Goal: Obtain resource: Download file/media

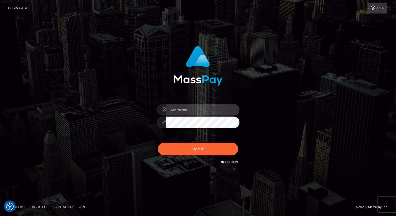
click at [192, 112] on input "text" at bounding box center [203, 110] width 74 height 12
type input "Arlene.luminaryplay"
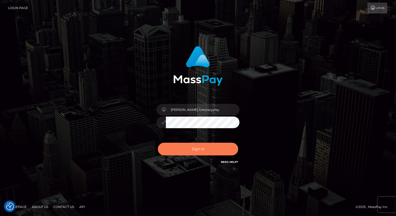
click at [200, 149] on button "Sign in" at bounding box center [198, 149] width 80 height 13
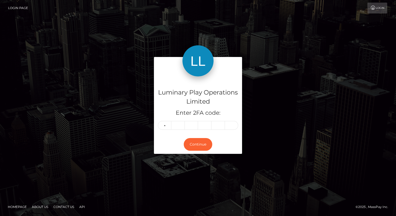
type input "5"
type input "7"
type input "4"
type input "9"
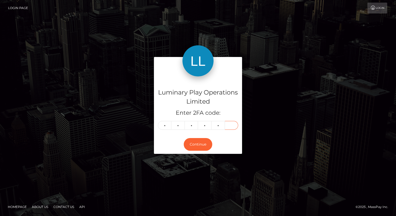
type input "8"
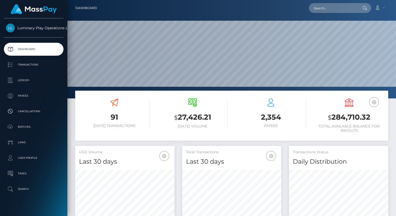
scroll to position [92, 99]
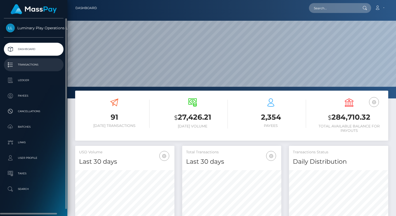
click at [35, 65] on p "Transactions" at bounding box center [34, 65] width 56 height 8
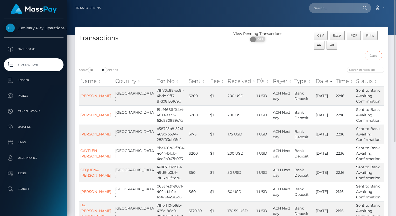
click at [377, 54] on input "text" at bounding box center [374, 56] width 18 height 10
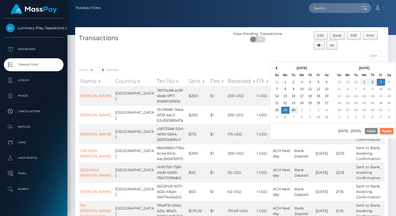
click at [391, 130] on button "Apply" at bounding box center [386, 131] width 13 height 6
type input "[DATE] - [DATE]"
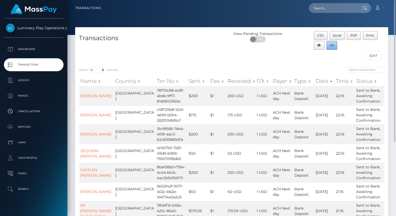
click at [333, 45] on span "All" at bounding box center [332, 45] width 4 height 4
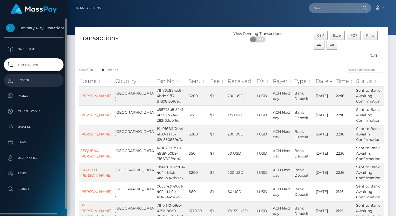
click at [23, 80] on p "Ledger" at bounding box center [34, 81] width 56 height 8
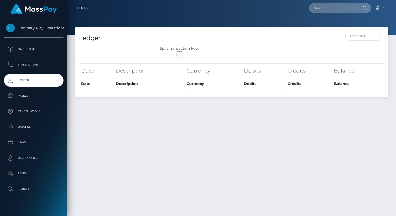
select select
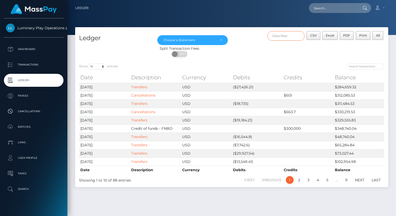
click at [287, 37] on input "text" at bounding box center [286, 36] width 37 height 10
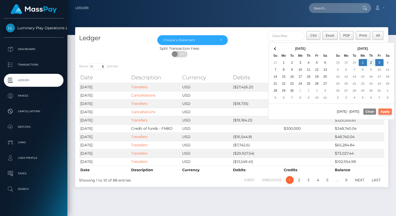
click at [390, 112] on button "Apply" at bounding box center [385, 112] width 13 height 6
type input "10/01/2025 - 10/03/2025"
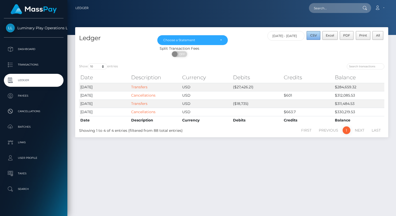
click at [317, 35] on span "CSV" at bounding box center [314, 35] width 7 height 4
click at [219, 40] on div "Choose a Statement" at bounding box center [192, 40] width 59 height 4
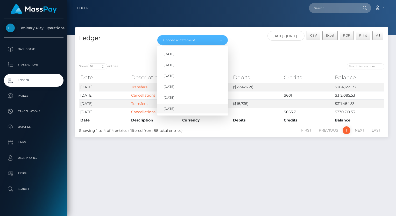
click at [179, 109] on link "[DATE]" at bounding box center [192, 109] width 71 height 10
select select "[DATE]"
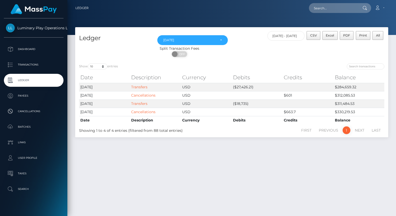
click at [245, 53] on div "ON OFF" at bounding box center [179, 55] width 209 height 8
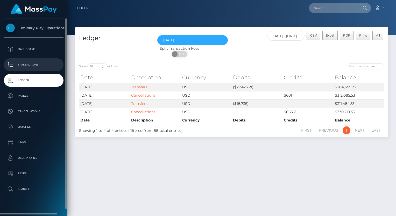
click at [36, 64] on p "Transactions" at bounding box center [34, 65] width 56 height 8
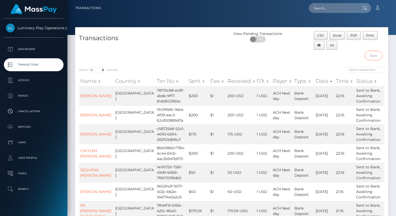
click at [378, 56] on input "text" at bounding box center [374, 56] width 18 height 10
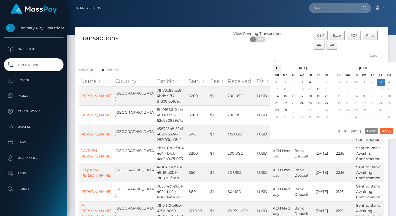
click at [274, 69] on th at bounding box center [277, 68] width 8 height 7
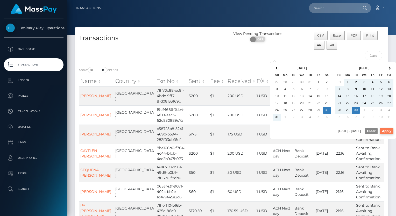
click at [391, 130] on button "Apply" at bounding box center [386, 131] width 13 height 6
type input "08/30/2025 - 09/30/2025"
click at [375, 56] on input "08/30/2025 - 09/30/2025" at bounding box center [374, 56] width 18 height 10
click at [340, 54] on div "CSV Excel PDF Print All 08/30/2025 - 09/30/2025" at bounding box center [349, 47] width 78 height 32
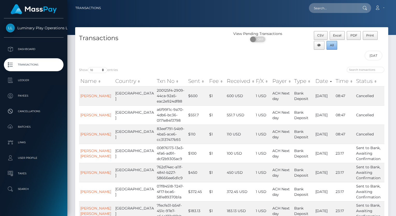
click at [333, 45] on span "All" at bounding box center [332, 45] width 4 height 4
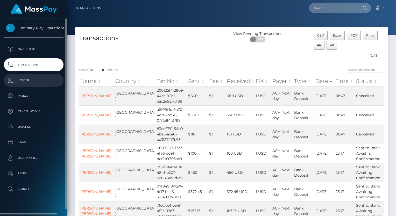
click at [27, 80] on p "Ledger" at bounding box center [34, 81] width 56 height 8
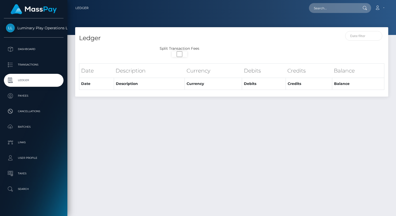
select select
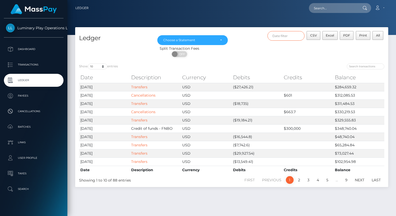
click at [291, 38] on input "text" at bounding box center [286, 36] width 37 height 10
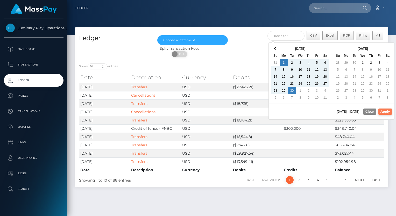
click at [387, 111] on button "Apply" at bounding box center [385, 112] width 13 height 6
type input "09/01/2025 - 09/30/2025"
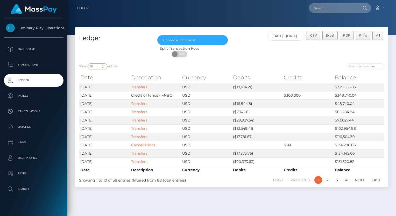
click at [96, 65] on select "10 25 50 100 250" at bounding box center [97, 67] width 19 height 6
select select "100"
click at [88, 64] on select "10 25 50 100 250" at bounding box center [97, 67] width 19 height 6
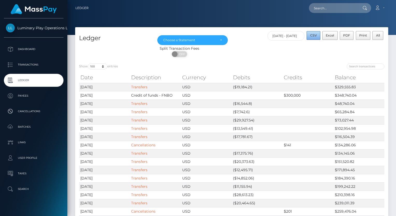
click at [315, 36] on span "CSV" at bounding box center [314, 35] width 7 height 4
click at [223, 38] on div "Choose a Statement" at bounding box center [192, 40] width 71 height 10
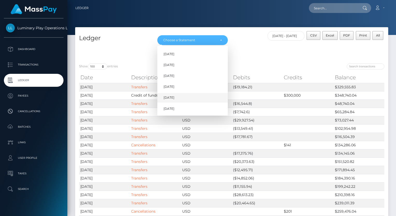
click at [178, 99] on link "Sep 2025" at bounding box center [192, 98] width 71 height 10
select select "Sep 2025"
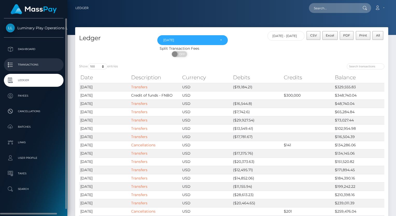
click at [27, 65] on p "Transactions" at bounding box center [34, 65] width 56 height 8
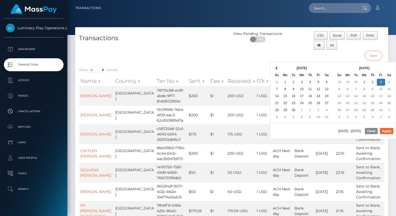
click at [377, 57] on input "text" at bounding box center [374, 56] width 18 height 10
click at [277, 70] on th at bounding box center [277, 68] width 8 height 7
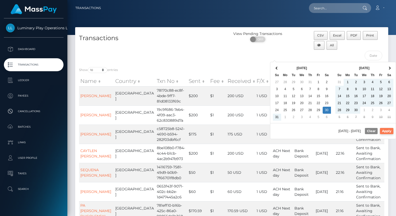
click at [387, 132] on button "Apply" at bounding box center [386, 131] width 13 height 6
type input "08/30/2025 - 10/01/2025"
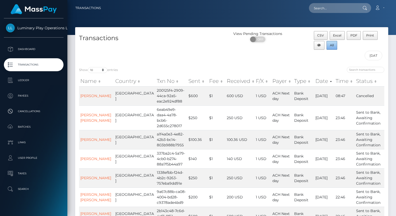
click at [332, 45] on span "All" at bounding box center [332, 45] width 4 height 4
click at [200, 62] on div "Transactions" at bounding box center [153, 47] width 157 height 32
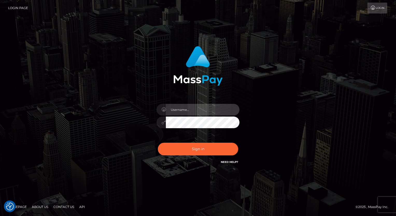
click at [190, 110] on input "text" at bounding box center [203, 110] width 74 height 12
type input "Arlene.luminaryplay"
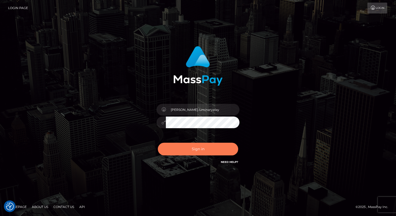
click at [196, 149] on button "Sign in" at bounding box center [198, 149] width 80 height 13
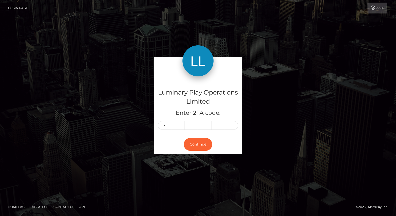
type input "5"
type input "8"
type input "4"
type input "6"
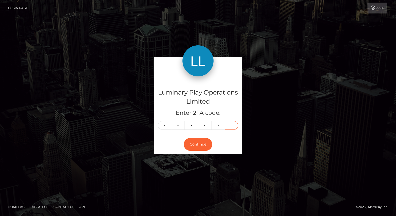
type input "4"
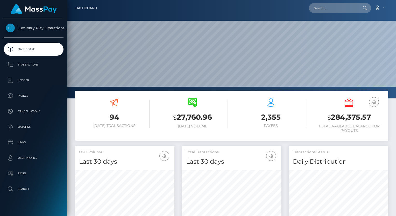
scroll to position [92, 99]
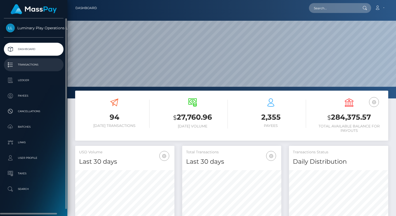
click at [25, 65] on p "Transactions" at bounding box center [34, 65] width 56 height 8
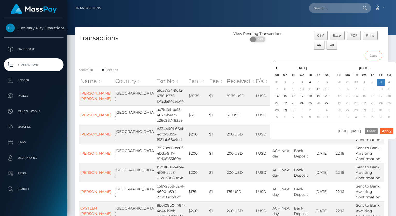
click at [376, 57] on input "text" at bounding box center [374, 56] width 18 height 10
click at [389, 132] on button "Apply" at bounding box center [386, 131] width 13 height 6
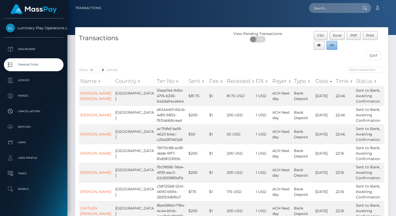
click at [331, 45] on span "All" at bounding box center [332, 45] width 4 height 4
click at [196, 53] on div "Transactions" at bounding box center [153, 47] width 157 height 32
click at [373, 54] on input "09/28/2025 - 10/03/2025" at bounding box center [374, 56] width 18 height 10
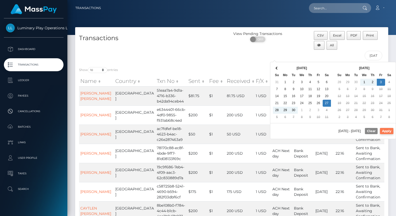
click at [390, 130] on button "Apply" at bounding box center [386, 131] width 13 height 6
type input "09/27/2025 - 10/03/2025"
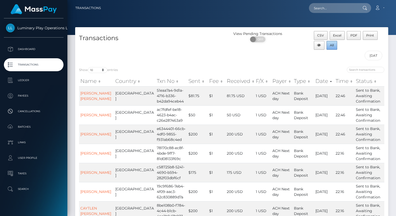
click at [333, 45] on span "All" at bounding box center [332, 45] width 4 height 4
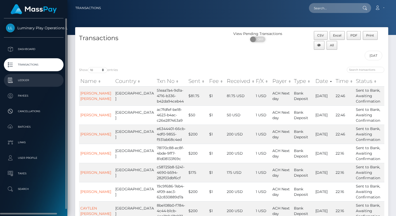
click at [33, 79] on p "Ledger" at bounding box center [34, 81] width 56 height 8
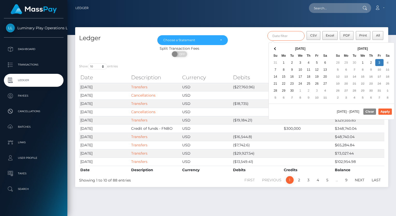
click at [285, 34] on input "text" at bounding box center [286, 36] width 37 height 10
click at [387, 112] on button "Apply" at bounding box center [385, 112] width 13 height 6
type input "10/01/2025 - 10/03/2025"
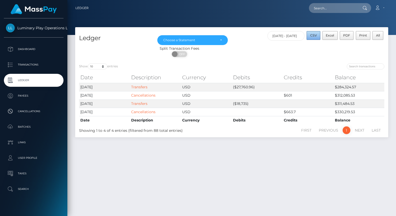
click at [314, 36] on span "CSV" at bounding box center [314, 35] width 7 height 4
click at [220, 39] on div "Choose a Statement" at bounding box center [192, 40] width 59 height 4
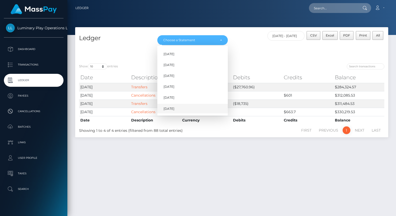
click at [175, 110] on span "Oct 2025" at bounding box center [169, 109] width 11 height 5
select select "Oct 2025"
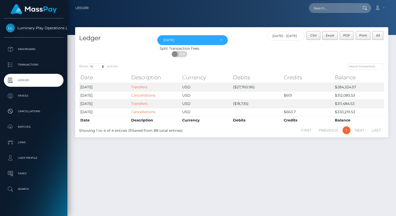
click at [248, 44] on div "CSV Excel PDF Print All 10/01/2025 - 10/03/2025" at bounding box center [310, 38] width 157 height 15
